Goal: Find specific page/section: Find specific page/section

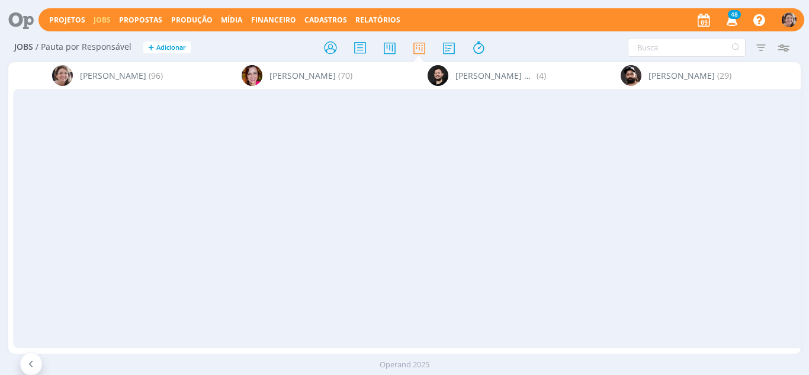
scroll to position [0, 2627]
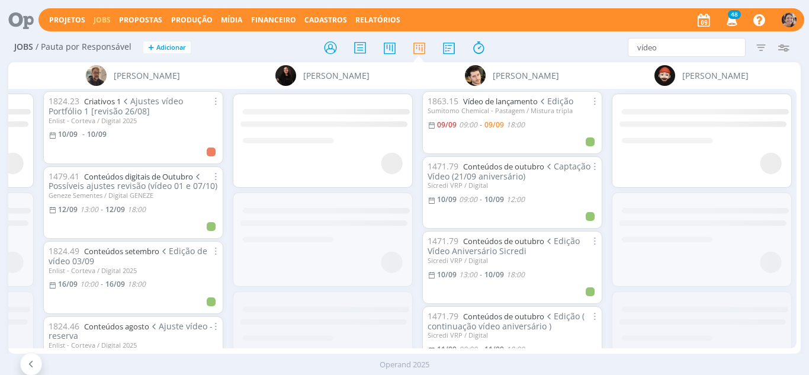
click at [34, 368] on icon at bounding box center [31, 363] width 12 height 11
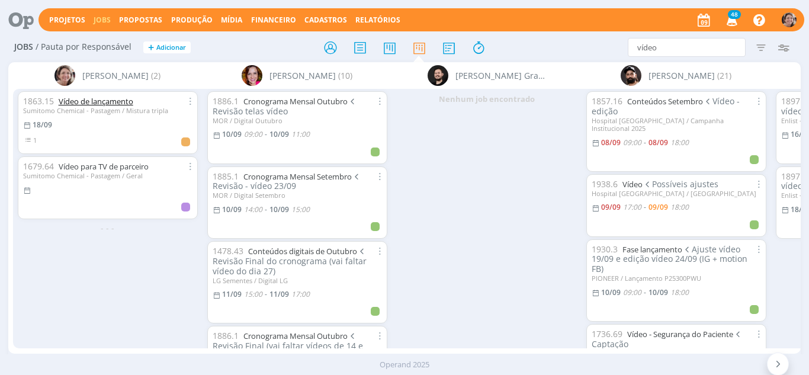
click at [73, 102] on link "Vídeo de lançamento" at bounding box center [96, 101] width 75 height 11
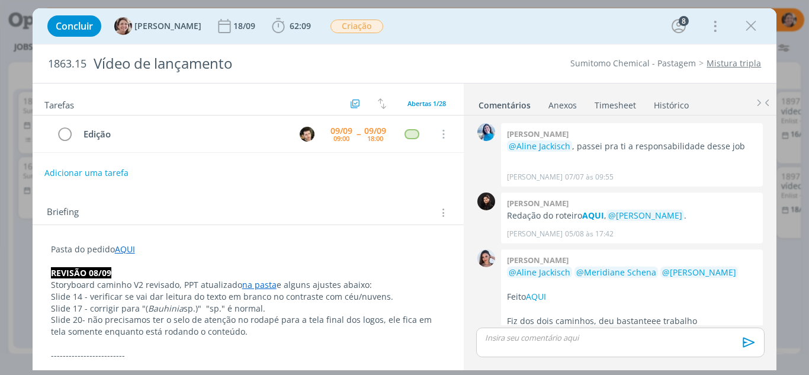
scroll to position [1310, 0]
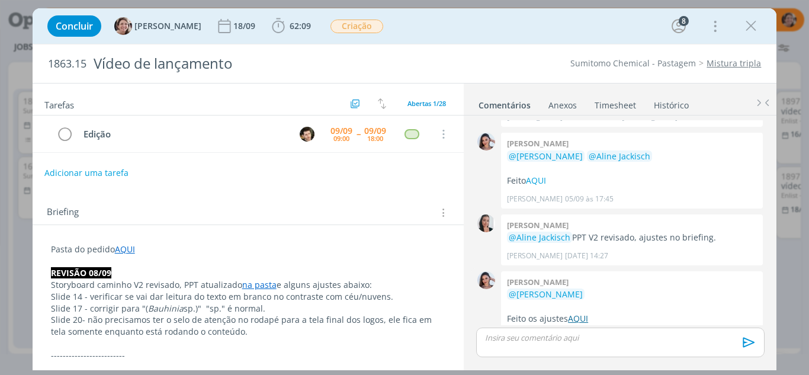
click at [581, 313] on link "AQUI" at bounding box center [578, 318] width 20 height 11
click at [754, 34] on icon "dialog" at bounding box center [751, 26] width 18 height 18
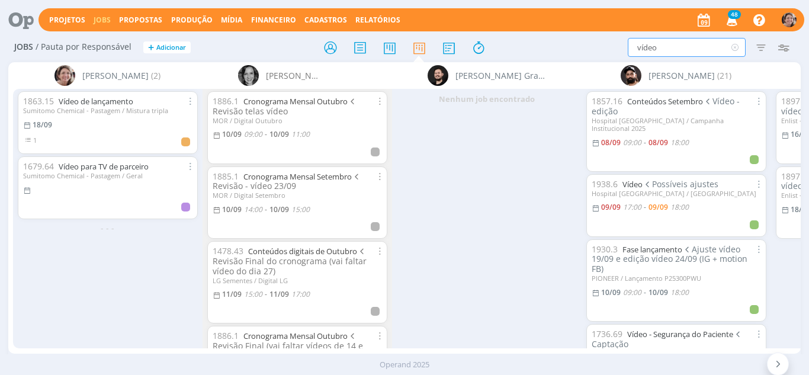
click at [683, 45] on input "vídeo" at bounding box center [687, 47] width 118 height 19
click at [542, 47] on div "vídeo Filtrar Filtrar Limpar vídeo Tipo Jobs e Tarefas Data Personalizado a Sit…" at bounding box center [668, 47] width 252 height 19
type input "algodão"
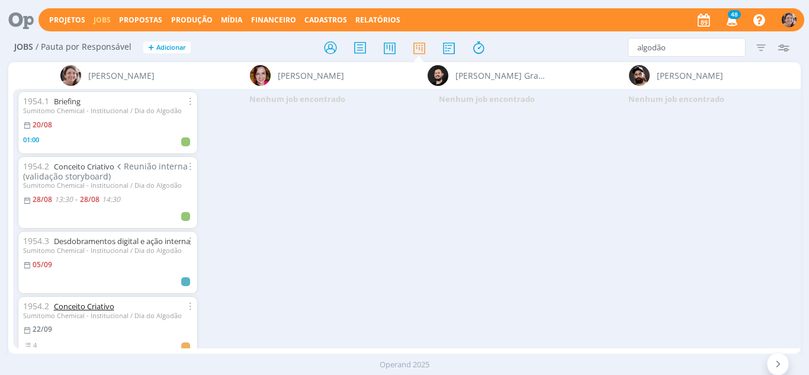
click at [79, 311] on link "Conceito Criativo" at bounding box center [84, 306] width 60 height 11
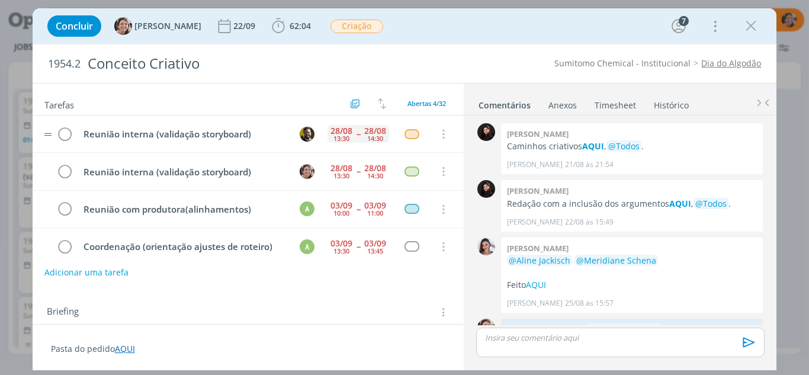
scroll to position [497, 0]
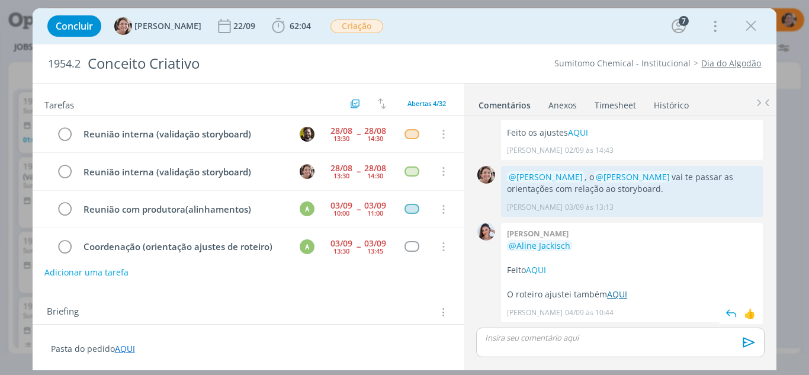
click at [619, 296] on link "AQUI" at bounding box center [617, 293] width 20 height 11
